Goal: Information Seeking & Learning: Find specific page/section

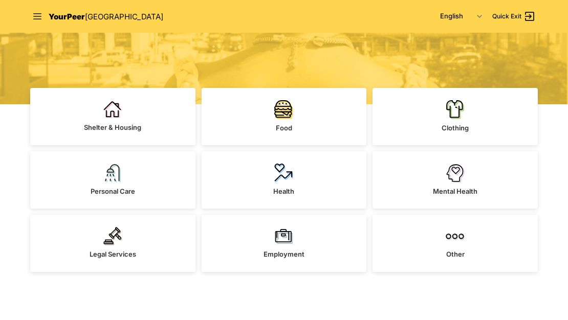
scroll to position [205, 0]
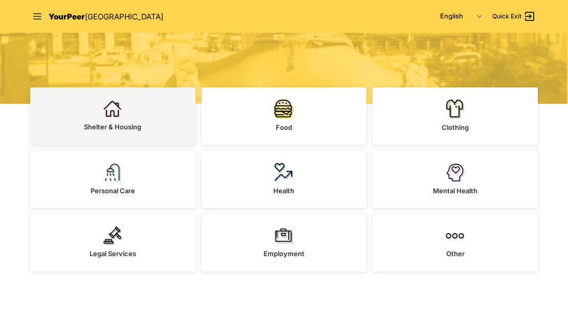
click at [137, 125] on span "Shelter & Housing" at bounding box center [112, 127] width 57 height 8
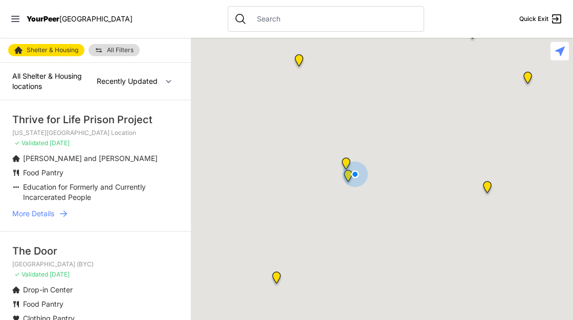
select select "nearby"
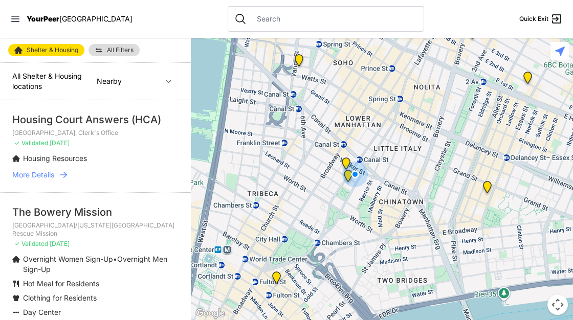
click at [258, 22] on input "text" at bounding box center [334, 19] width 167 height 10
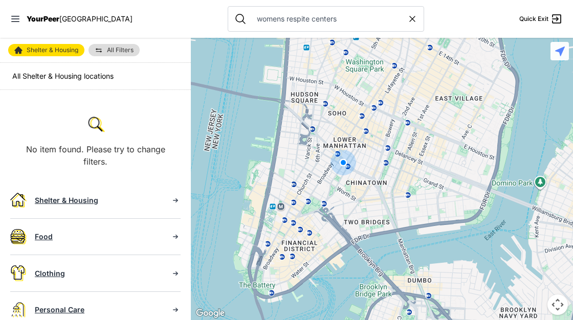
click at [331, 164] on img "You are here!" at bounding box center [343, 163] width 34 height 34
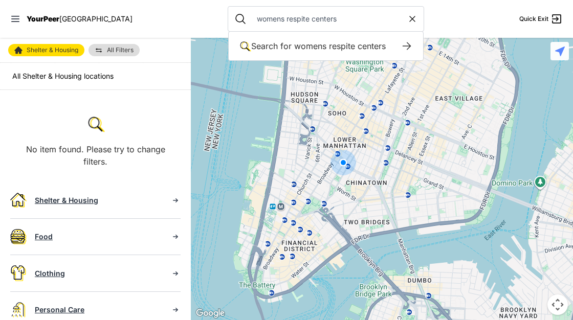
click at [328, 20] on input "womens respite centers" at bounding box center [329, 19] width 157 height 10
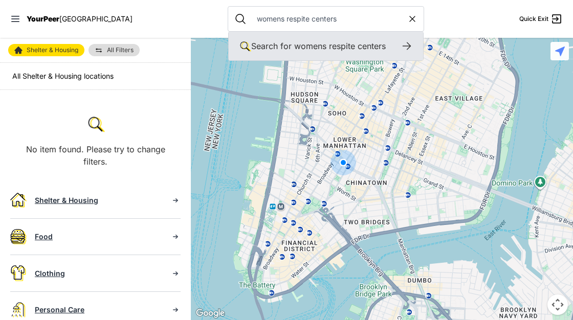
click at [309, 44] on span "womens respite centers" at bounding box center [340, 46] width 92 height 10
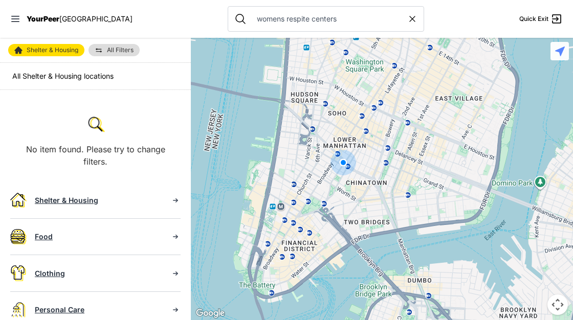
click at [317, 20] on input "womens respite centers" at bounding box center [329, 19] width 157 height 10
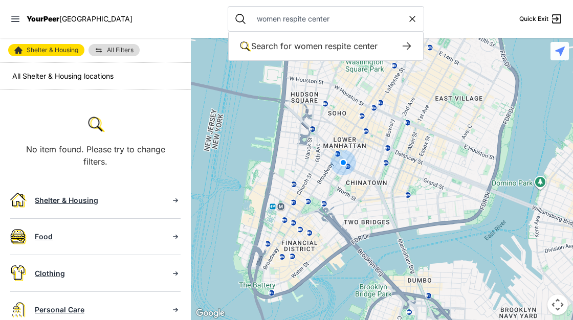
type input "women respite center"
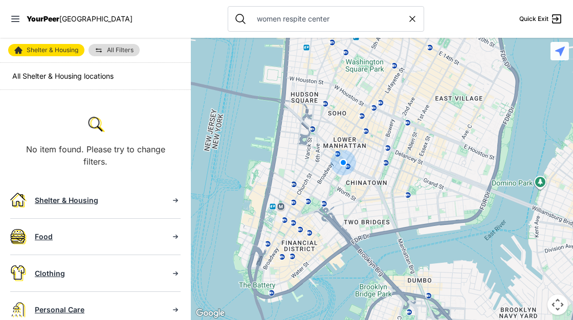
click at [562, 14] on icon at bounding box center [556, 19] width 12 height 12
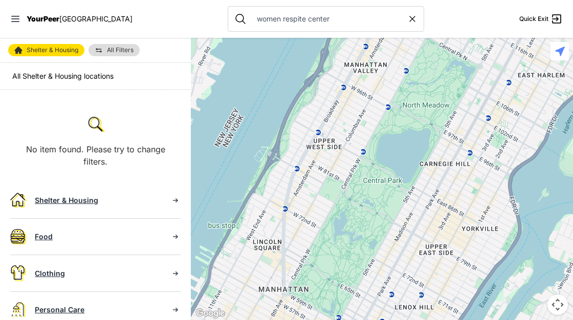
click at [333, 21] on input "women respite center" at bounding box center [329, 19] width 157 height 10
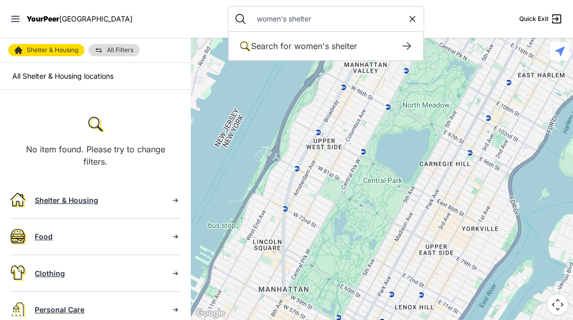
type input "women's shelter"
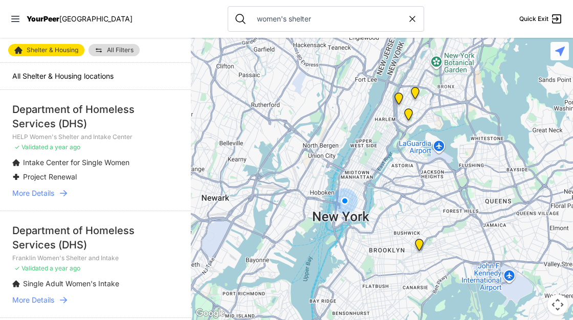
click at [411, 106] on img at bounding box center [408, 116] width 21 height 25
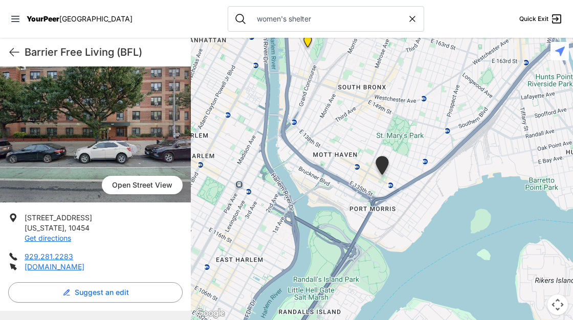
scroll to position [51, 0]
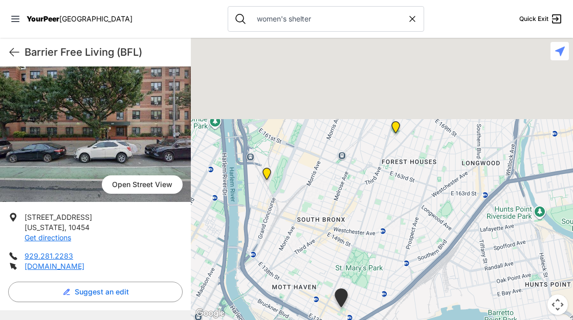
drag, startPoint x: 316, startPoint y: 77, endPoint x: 263, endPoint y: 227, distance: 158.8
click at [263, 227] on div at bounding box center [382, 179] width 382 height 282
click at [265, 172] on img "Prevention Assistance and Temporary Housing (PATH)" at bounding box center [266, 177] width 21 height 25
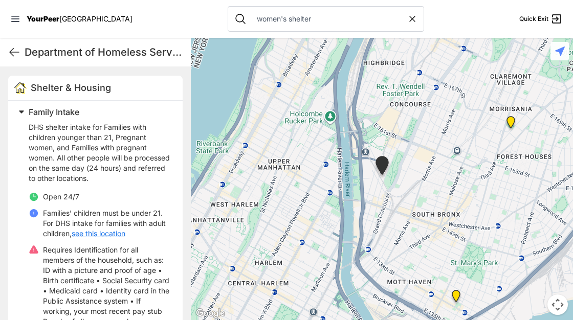
scroll to position [316, 0]
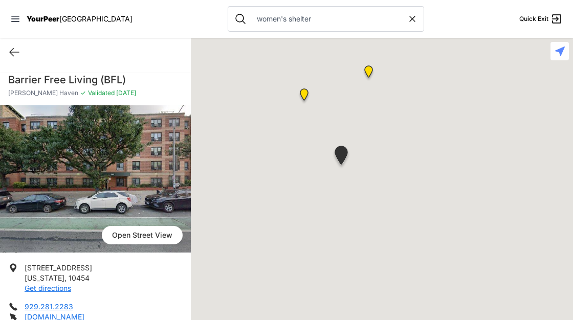
click at [368, 72] on img "Franklin Women's Shelter and Intake" at bounding box center [368, 73] width 21 height 25
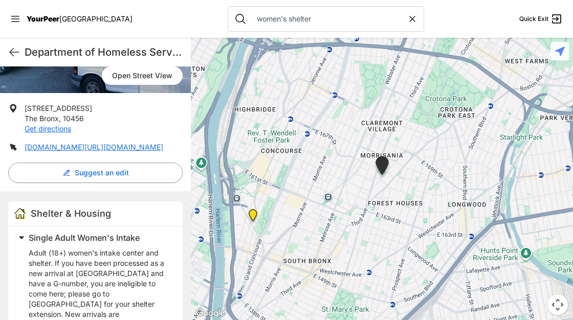
scroll to position [183, 0]
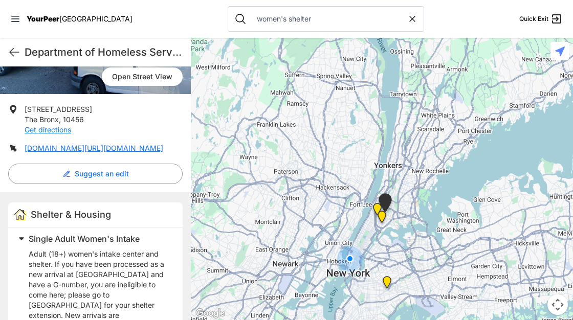
click at [387, 285] on img "HELP Women's Shelter and Intake Center" at bounding box center [386, 284] width 21 height 25
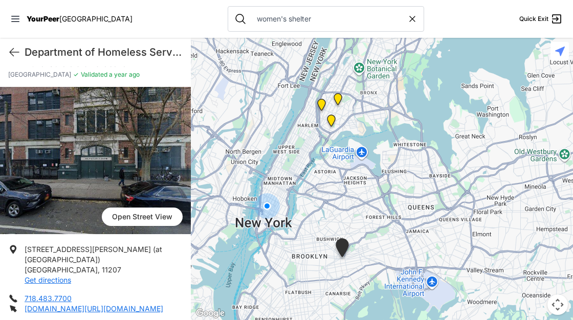
scroll to position [44, 0]
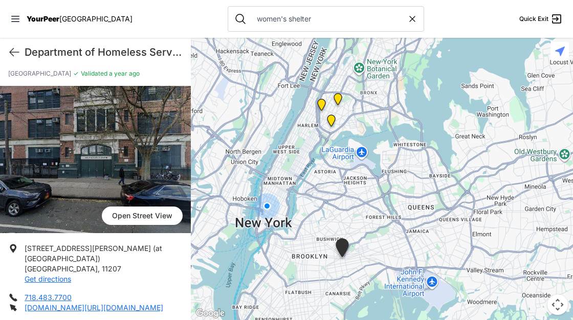
click at [351, 130] on div at bounding box center [382, 179] width 382 height 282
click at [343, 105] on img "Franklin Women's Shelter and Intake" at bounding box center [337, 101] width 21 height 25
click at [339, 101] on img "Franklin Women's Shelter and Intake" at bounding box center [337, 101] width 21 height 25
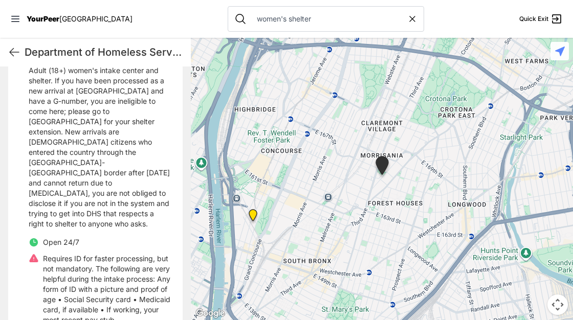
scroll to position [369, 0]
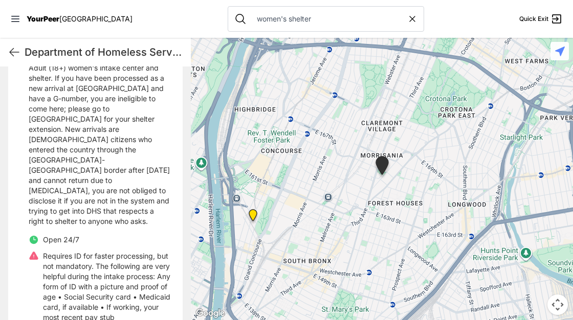
click at [249, 213] on img "Prevention Assistance and Temporary Housing (PATH)" at bounding box center [252, 217] width 21 height 25
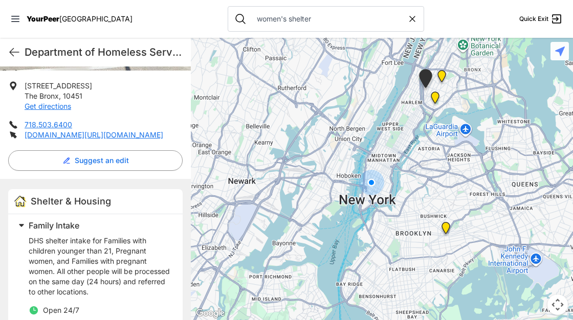
scroll to position [184, 0]
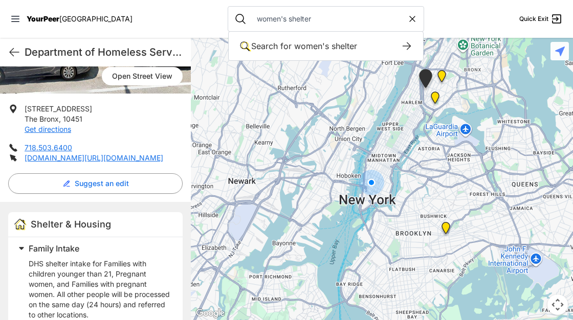
click at [304, 20] on input "women's shelter" at bounding box center [329, 19] width 157 height 10
type input "w"
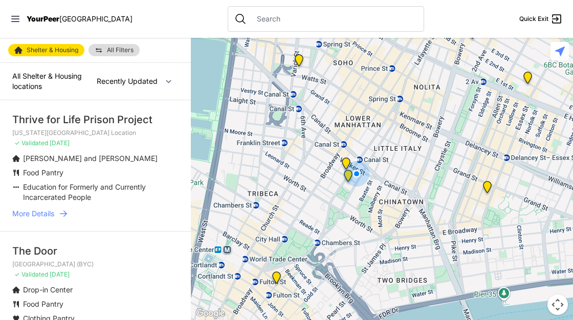
select select "nearby"
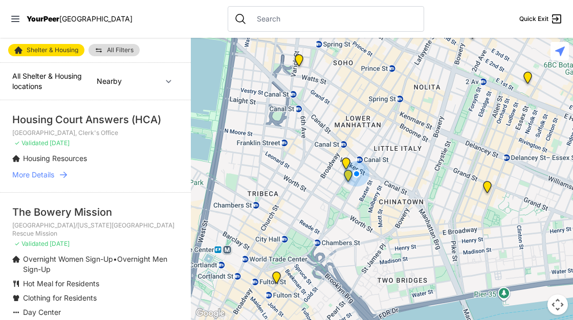
click at [304, 20] on input "text" at bounding box center [334, 19] width 167 height 10
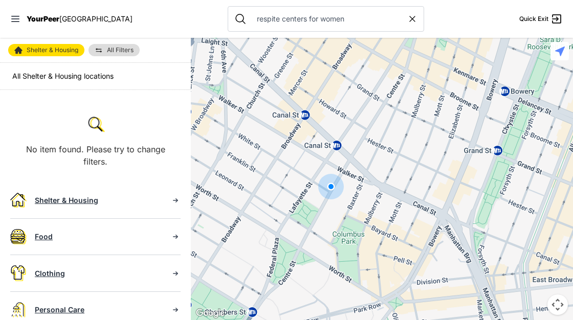
click at [407, 24] on icon at bounding box center [412, 19] width 10 height 10
type input "respite centers for women"
select select "recentlyUpdated"
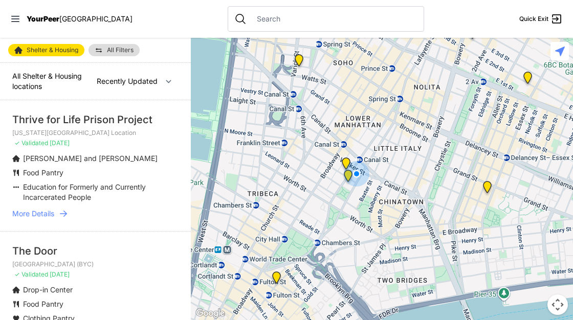
click at [310, 26] on div at bounding box center [326, 19] width 196 height 26
click at [310, 19] on input "text" at bounding box center [334, 19] width 167 height 10
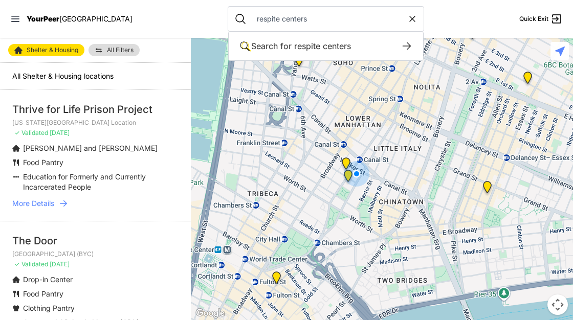
type input "respite centers"
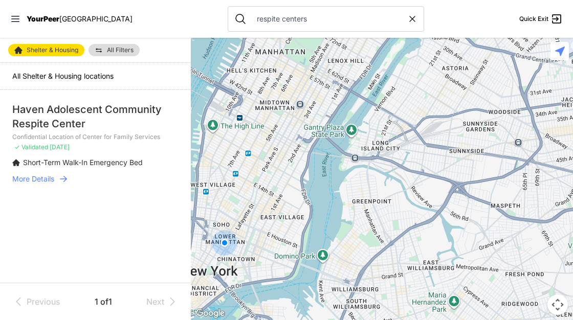
drag, startPoint x: 387, startPoint y: 124, endPoint x: 121, endPoint y: 203, distance: 276.7
click at [121, 203] on main "Shelter & Housing All Filters All Shelter & Housing locations Haven Adolescent …" at bounding box center [286, 179] width 573 height 282
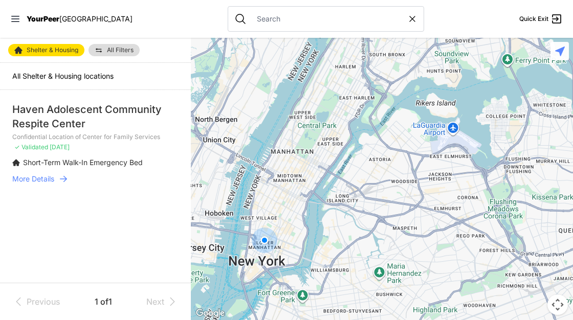
select select "recentlyUpdated"
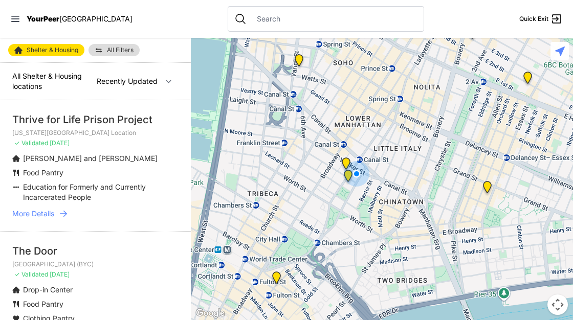
type input "respite centers for women"
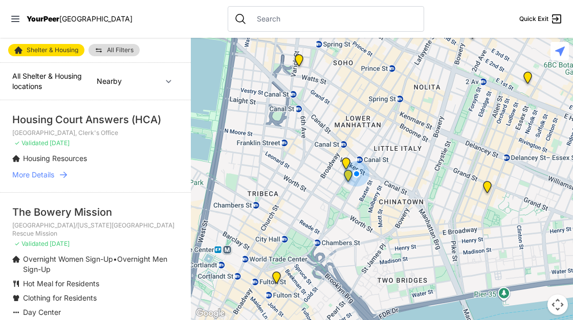
select select "recentlyUpdated"
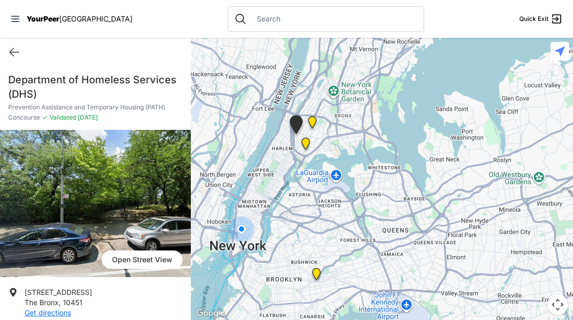
drag, startPoint x: 376, startPoint y: 238, endPoint x: 253, endPoint y: 130, distance: 163.8
click at [253, 130] on div at bounding box center [382, 179] width 382 height 282
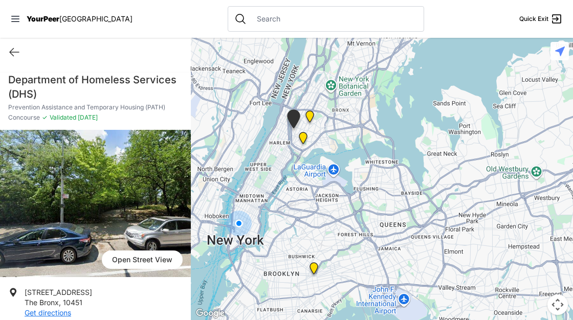
click at [308, 269] on img "HELP Women's Shelter and Intake Center" at bounding box center [313, 270] width 21 height 25
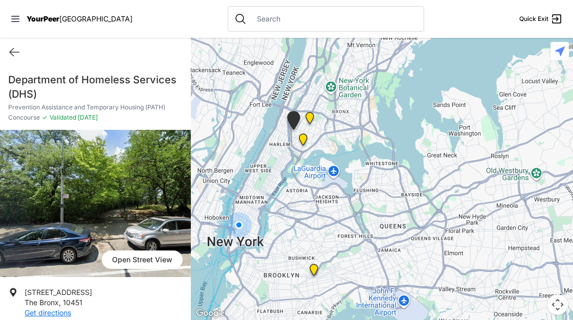
click at [316, 268] on img "HELP Women's Shelter and Intake Center" at bounding box center [313, 272] width 21 height 25
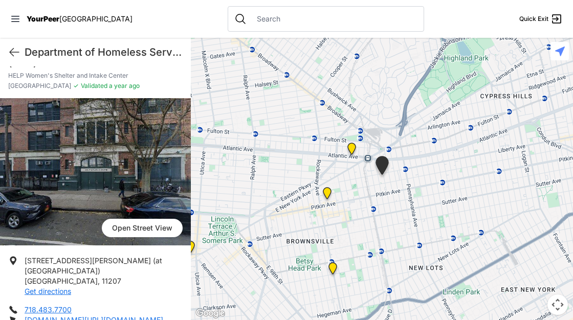
scroll to position [31, 0]
